Goal: Task Accomplishment & Management: Use online tool/utility

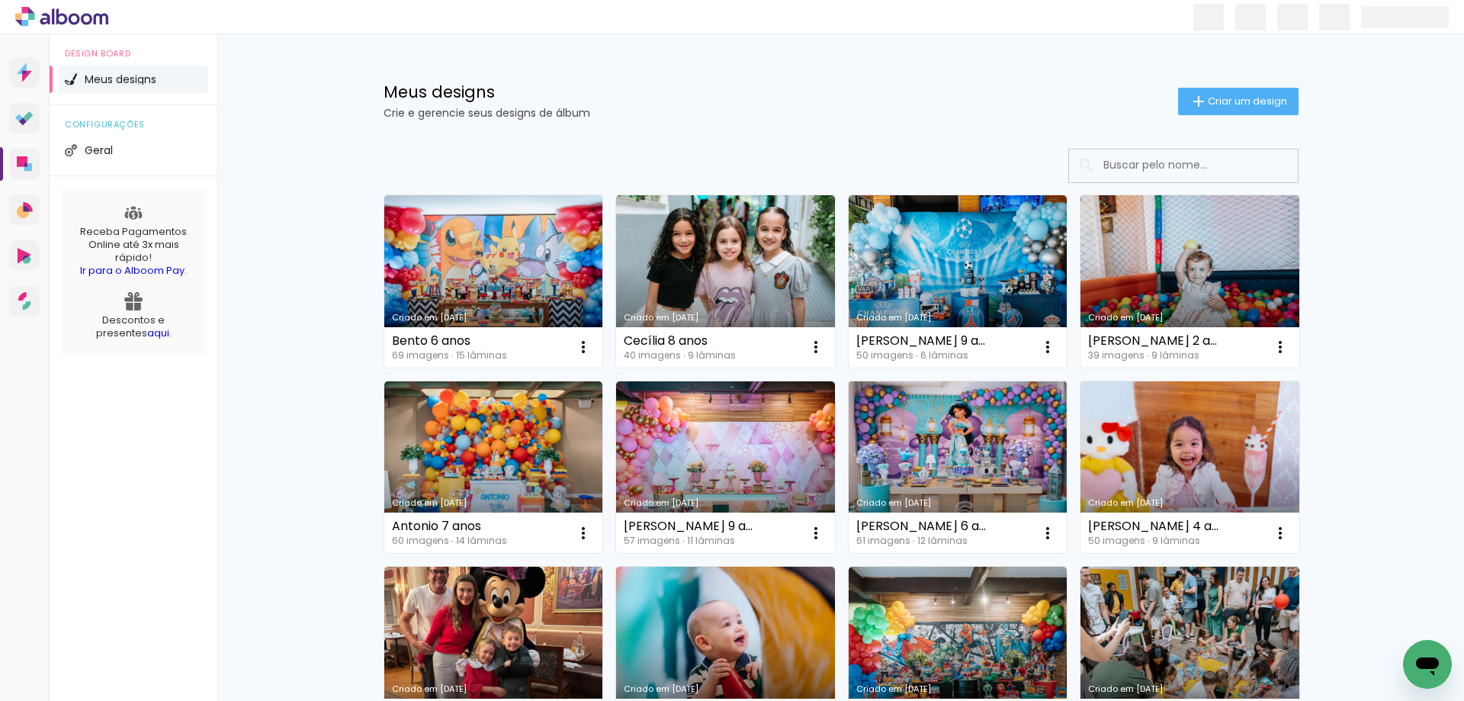
click at [954, 409] on link "Criado em [DATE]" at bounding box center [958, 467] width 219 height 172
